Goal: Navigation & Orientation: Find specific page/section

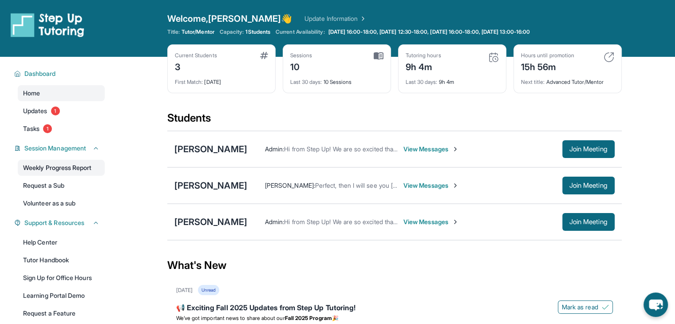
click at [74, 167] on link "Weekly Progress Report" at bounding box center [61, 168] width 87 height 16
click at [568, 153] on button "Join Meeting" at bounding box center [589, 149] width 52 height 18
